Goal: Task Accomplishment & Management: Complete application form

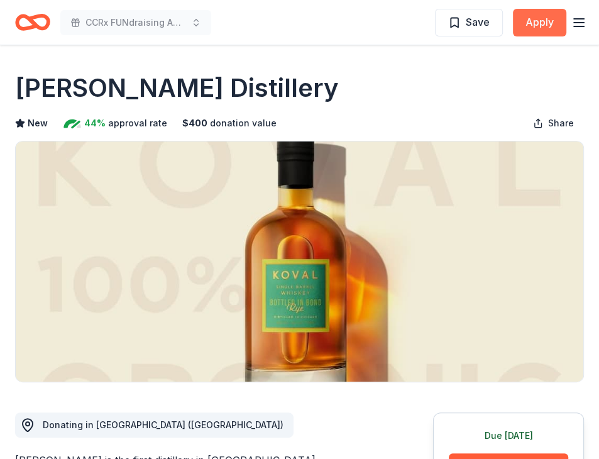
click at [535, 19] on button "Apply" at bounding box center [539, 23] width 53 height 28
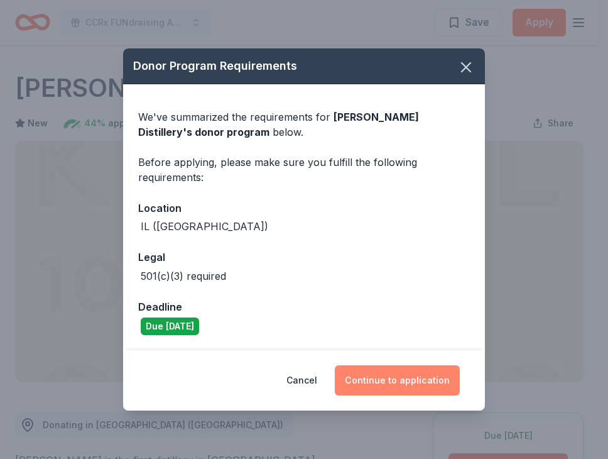
click at [377, 376] on button "Continue to application" at bounding box center [397, 380] width 125 height 30
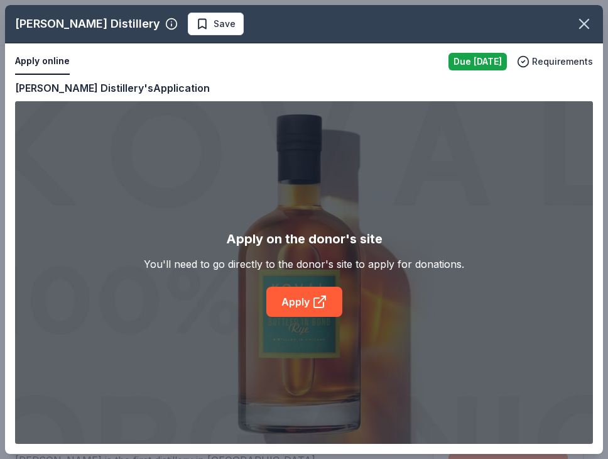
click at [155, 11] on div "KOVAL Distillery Save" at bounding box center [304, 24] width 598 height 38
click at [196, 25] on span "Save" at bounding box center [216, 23] width 40 height 15
click at [155, 25] on body "CCRx FUNdraising Auction Saved Apply Due today Share KOVAL Distillery New 44% a…" at bounding box center [299, 229] width 599 height 459
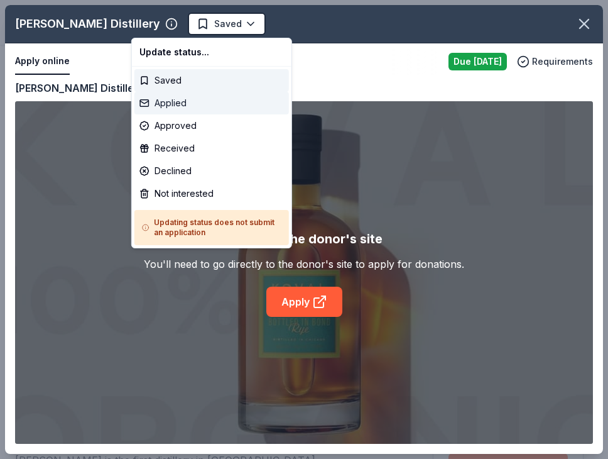
click at [165, 94] on div "Applied" at bounding box center [211, 103] width 155 height 23
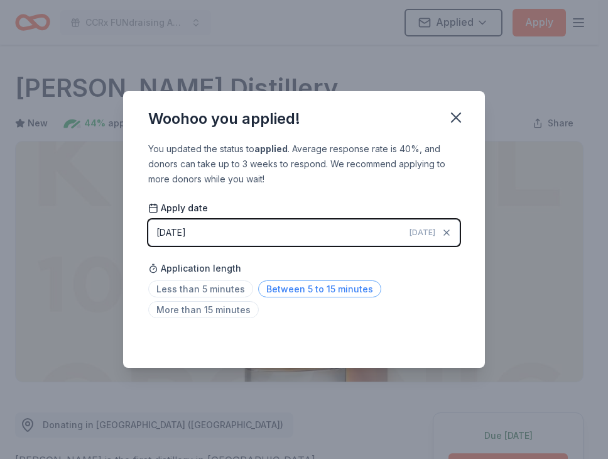
click at [302, 287] on span "Between 5 to 15 minutes" at bounding box center [319, 288] width 123 height 17
click at [454, 118] on icon "button" at bounding box center [456, 118] width 18 height 18
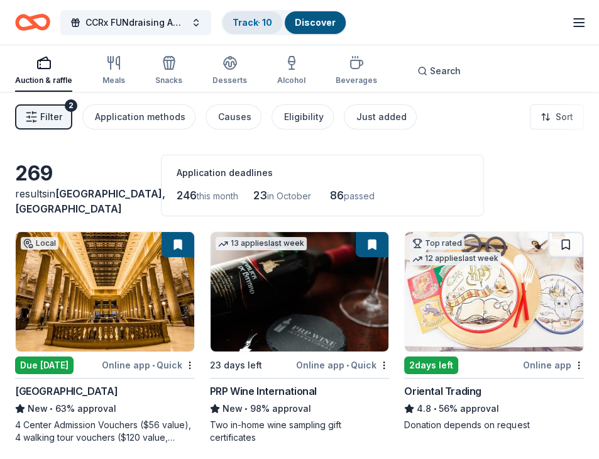
click at [249, 17] on link "Track · 10" at bounding box center [253, 22] width 40 height 11
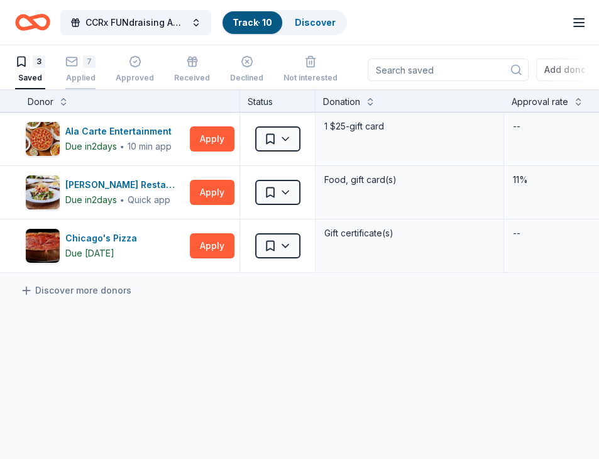
click at [82, 56] on div "7" at bounding box center [80, 61] width 30 height 13
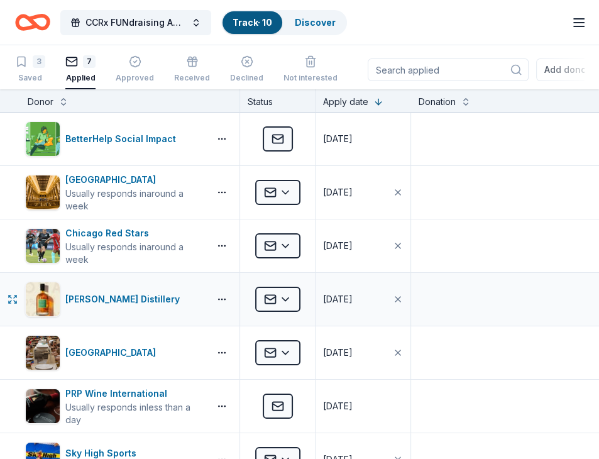
scroll to position [272, 0]
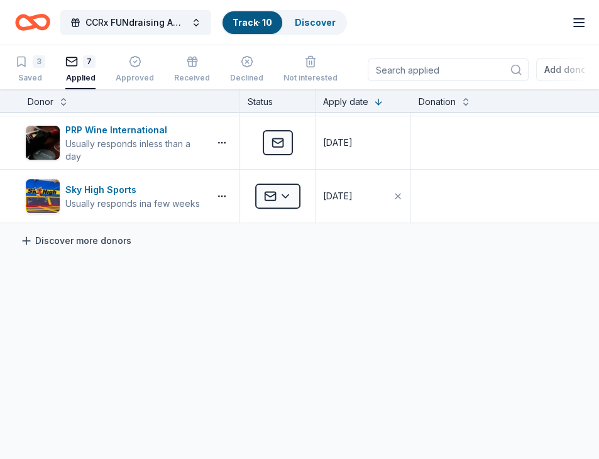
click at [84, 233] on link "Discover more donors" at bounding box center [75, 240] width 111 height 15
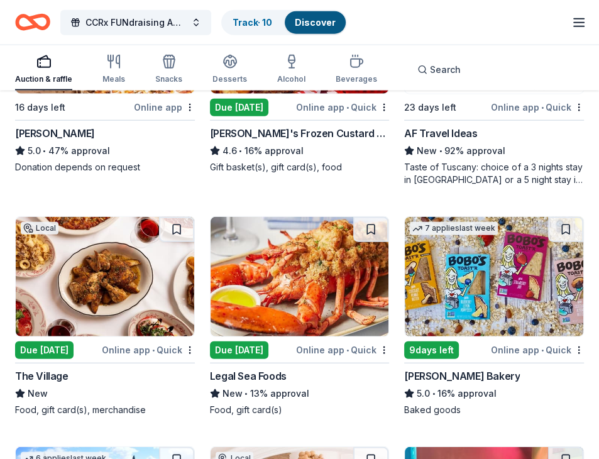
scroll to position [1935, 0]
